Goal: Find specific page/section: Find specific page/section

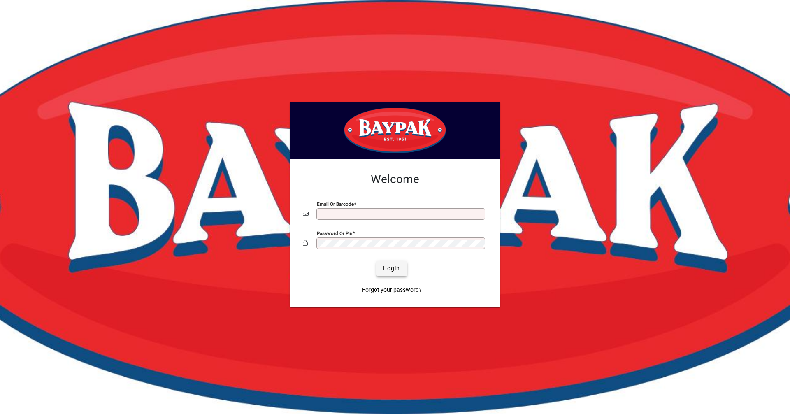
type input "**********"
click at [392, 267] on span "Login" at bounding box center [391, 268] width 17 height 9
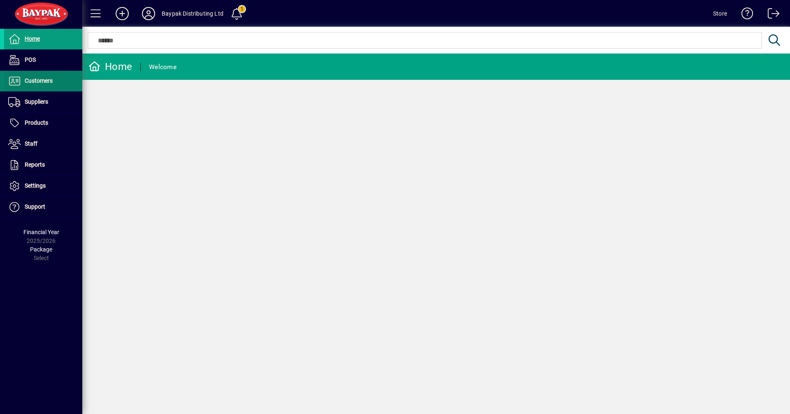
click at [44, 79] on span "Customers" at bounding box center [39, 80] width 28 height 7
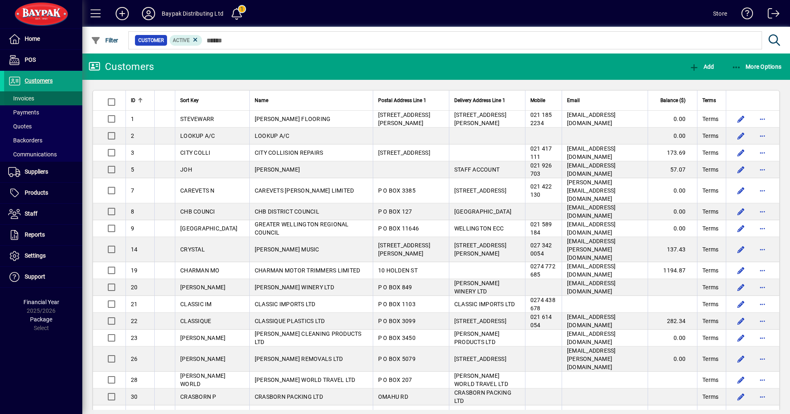
click at [30, 100] on span "Invoices" at bounding box center [21, 98] width 26 height 7
